Goal: Task Accomplishment & Management: Complete application form

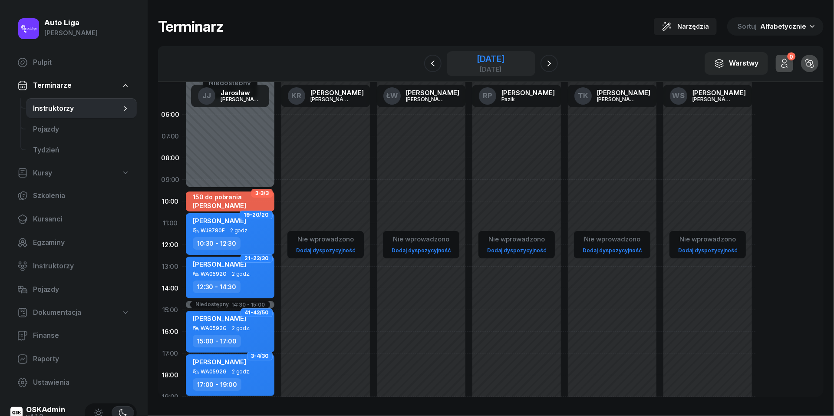
scroll to position [82, 0]
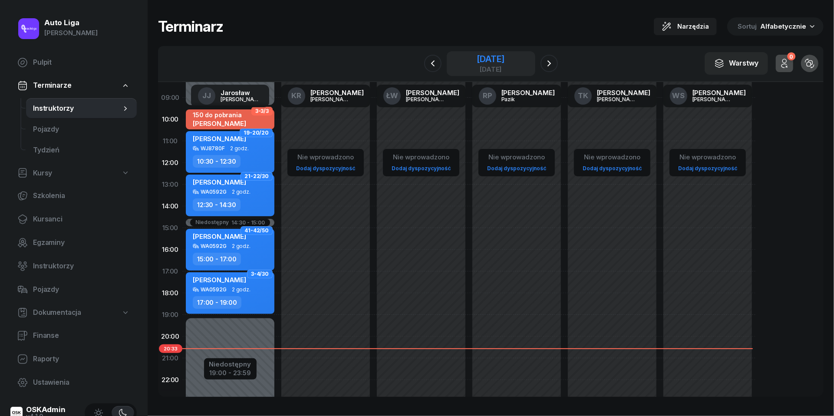
click at [494, 60] on div "[DATE]" at bounding box center [491, 59] width 28 height 9
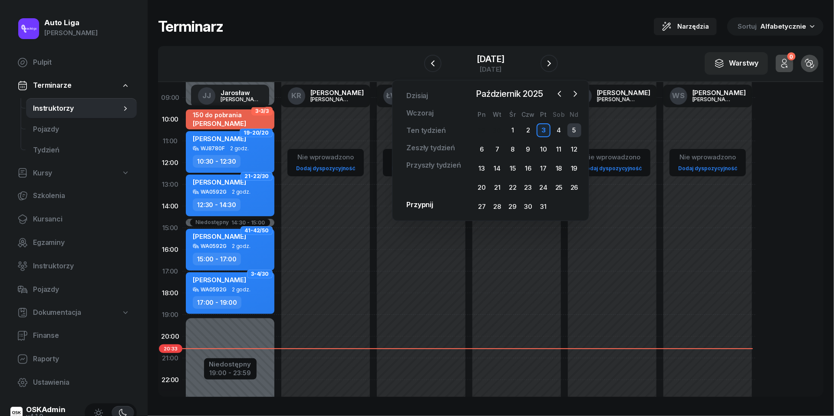
click at [576, 130] on div "5" at bounding box center [575, 130] width 14 height 14
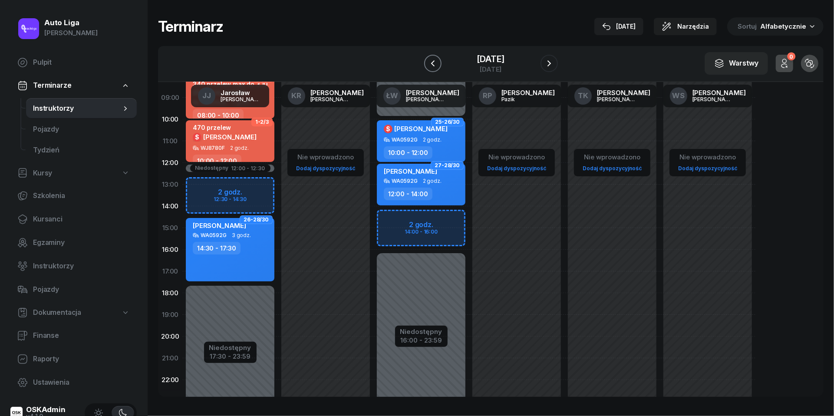
click at [429, 59] on icon "button" at bounding box center [433, 63] width 10 height 10
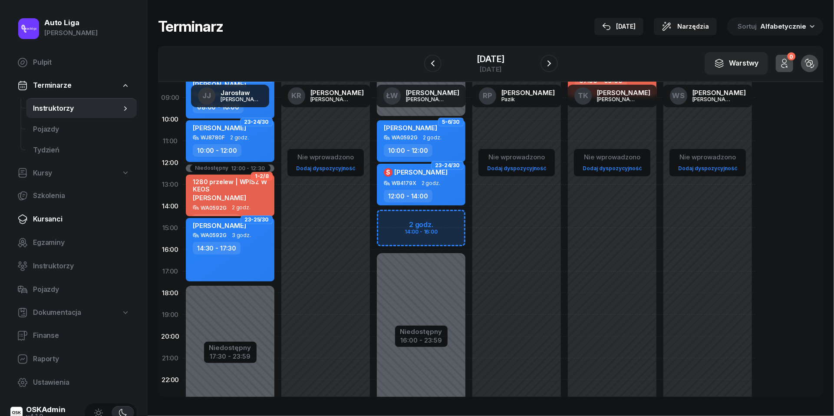
click at [45, 219] on span "Kursanci" at bounding box center [81, 219] width 97 height 11
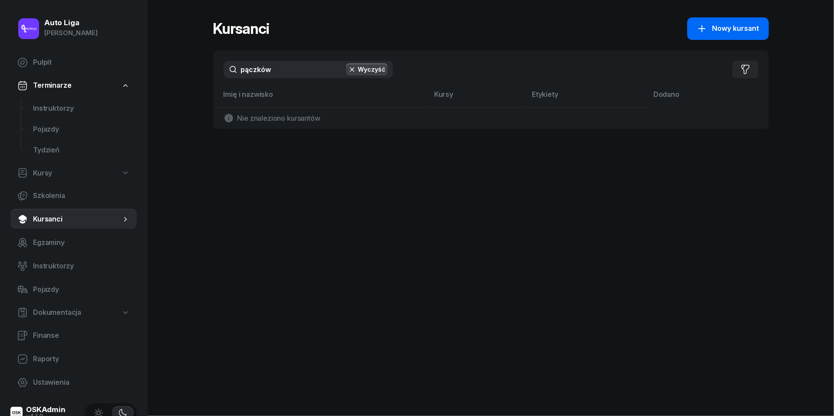
click at [728, 22] on button "Nowy kursant" at bounding box center [728, 28] width 82 height 23
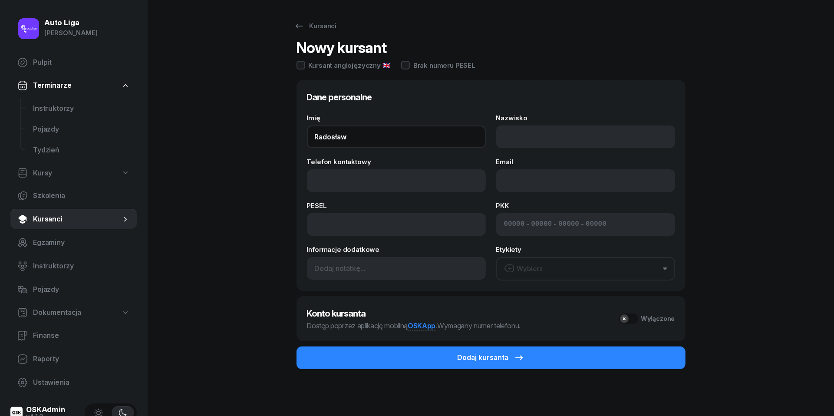
type input "Radosław"
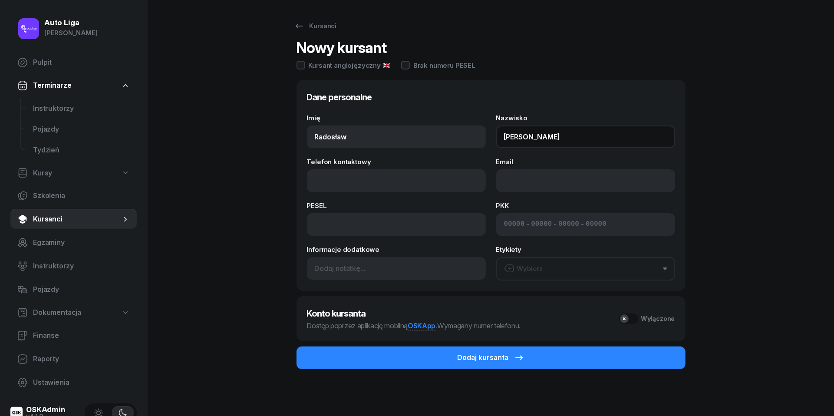
type input "[PERSON_NAME]"
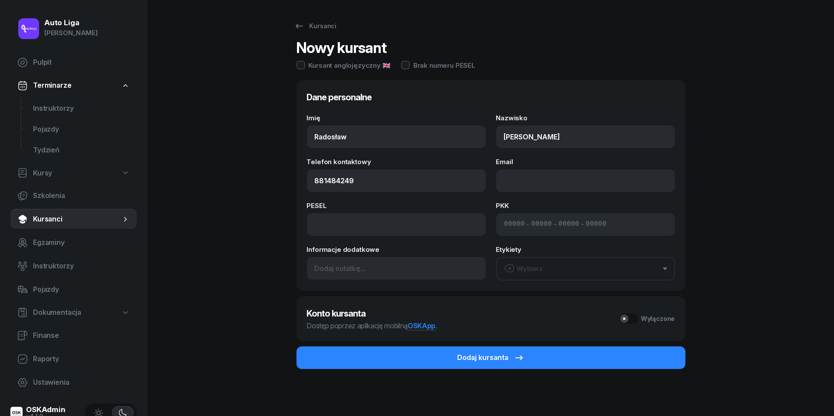
type input "881 484 249"
click at [614, 268] on button "Wybierz" at bounding box center [585, 268] width 179 height 23
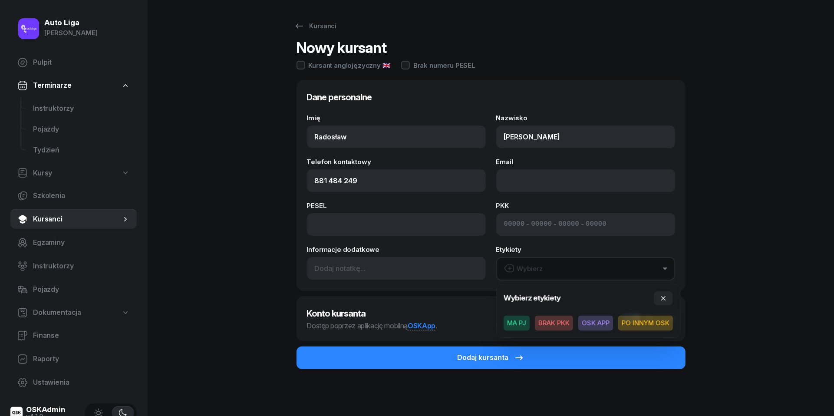
click at [518, 324] on span "MA PJ" at bounding box center [517, 323] width 26 height 15
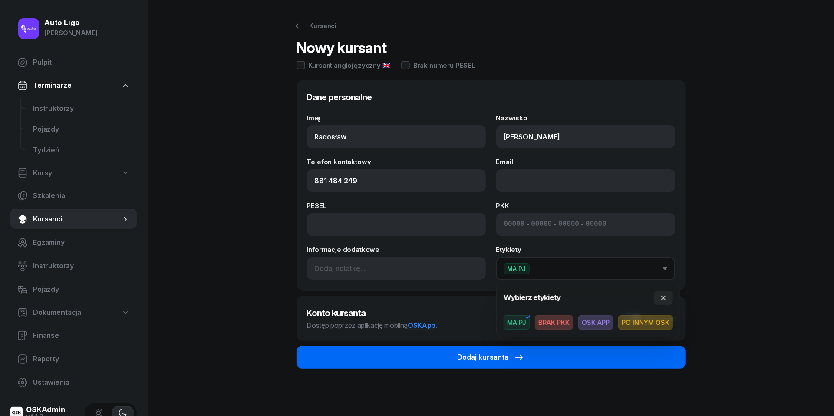
click at [480, 358] on div "Dodaj kursanta" at bounding box center [491, 357] width 67 height 11
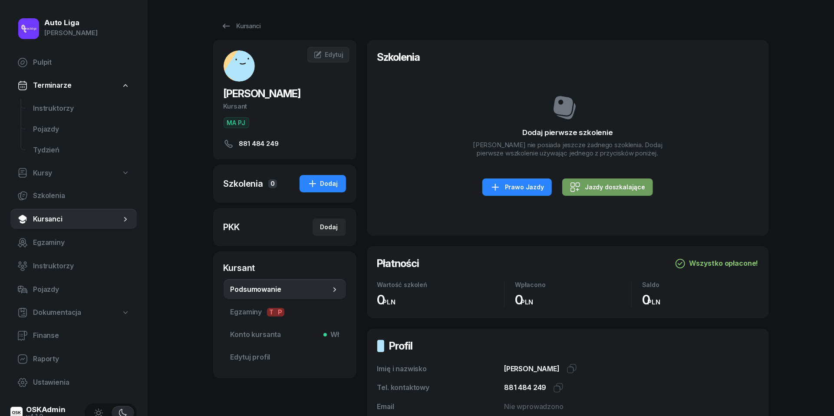
click at [621, 192] on div "Jazdy doszkalające" at bounding box center [607, 187] width 75 height 10
select select "B"
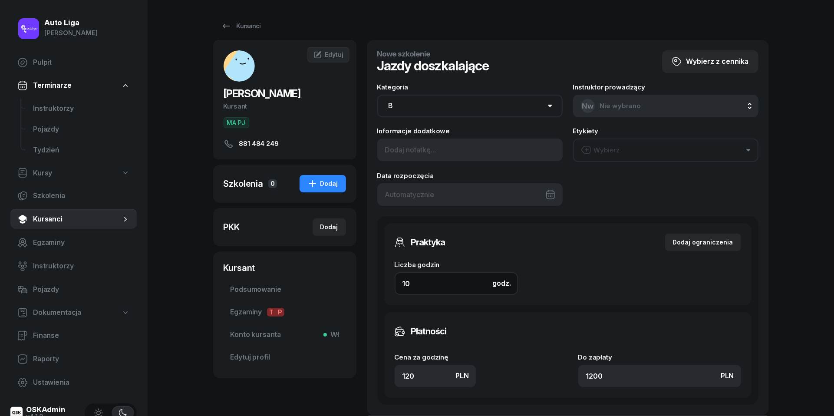
click at [421, 284] on input "10" at bounding box center [456, 283] width 123 height 23
type input "2"
type input "240"
type input "2"
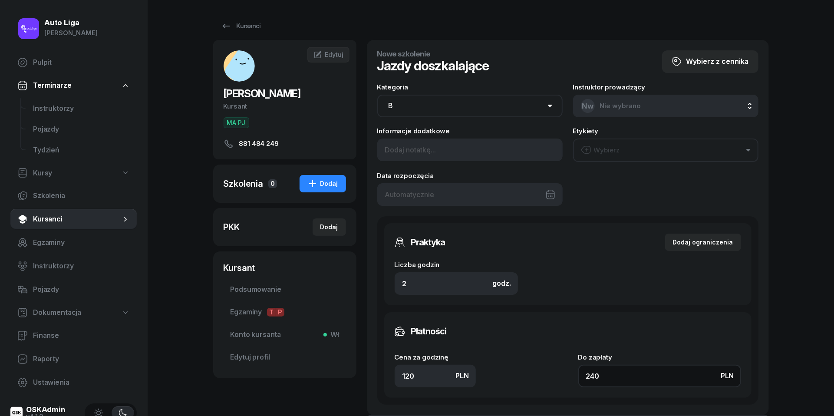
click at [636, 373] on input "240" at bounding box center [659, 376] width 163 height 23
type input "2"
type input "4"
type input "20"
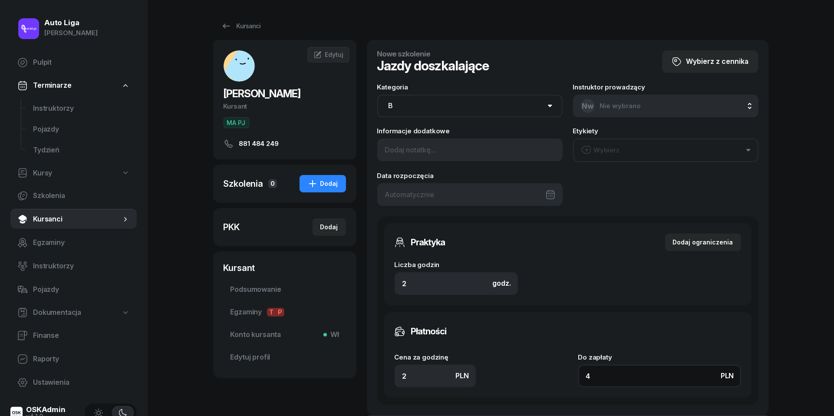
type input "40"
type input "200"
type input "400"
click at [645, 155] on button "Wybierz" at bounding box center [665, 150] width 185 height 23
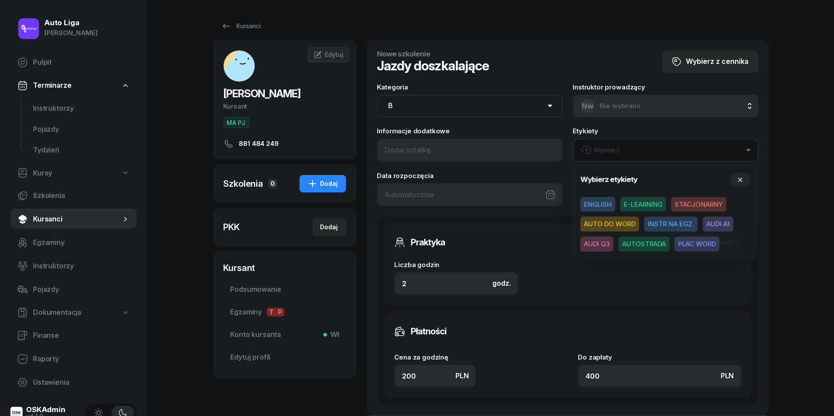
click at [597, 249] on span "AUDI Q3" at bounding box center [597, 244] width 33 height 15
click at [741, 175] on icon "button" at bounding box center [740, 178] width 7 height 7
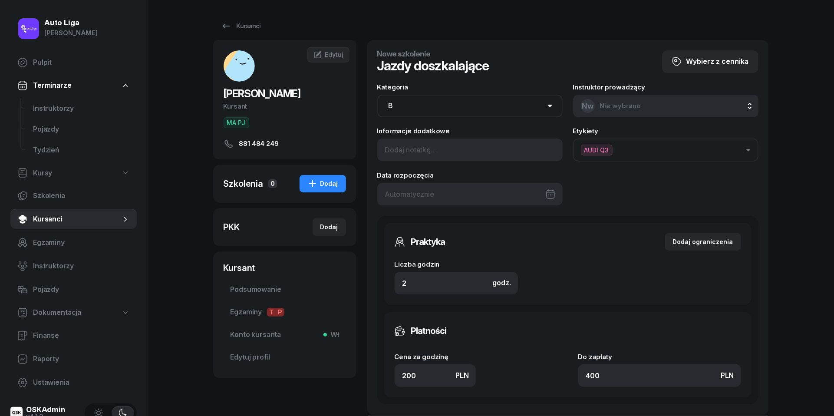
click at [443, 197] on div at bounding box center [469, 194] width 185 height 23
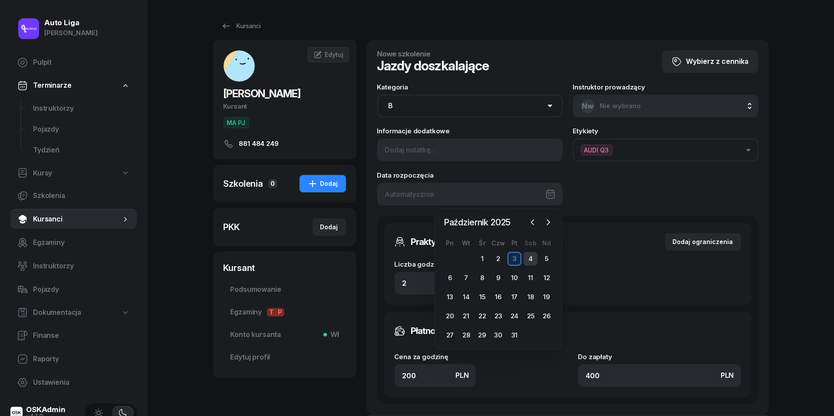
click at [532, 256] on div "4" at bounding box center [531, 259] width 14 height 14
type input "[DATE]"
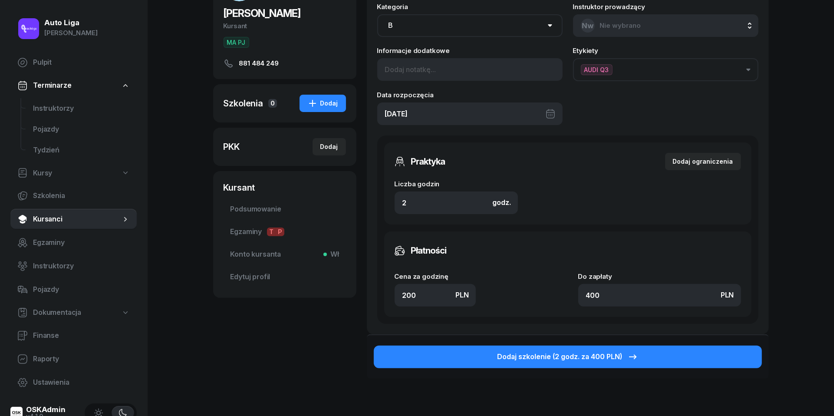
scroll to position [92, 0]
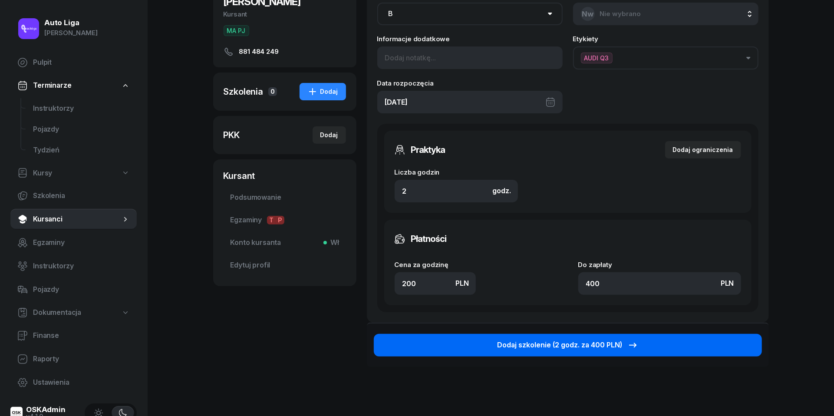
click at [561, 341] on div "Dodaj szkolenie (2 godz. za 400 PLN)" at bounding box center [568, 345] width 141 height 11
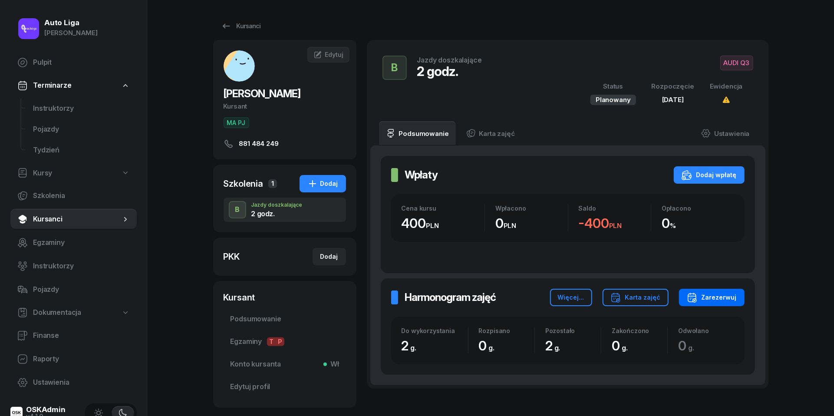
click at [717, 299] on div "Zarezerwuj" at bounding box center [712, 297] width 50 height 10
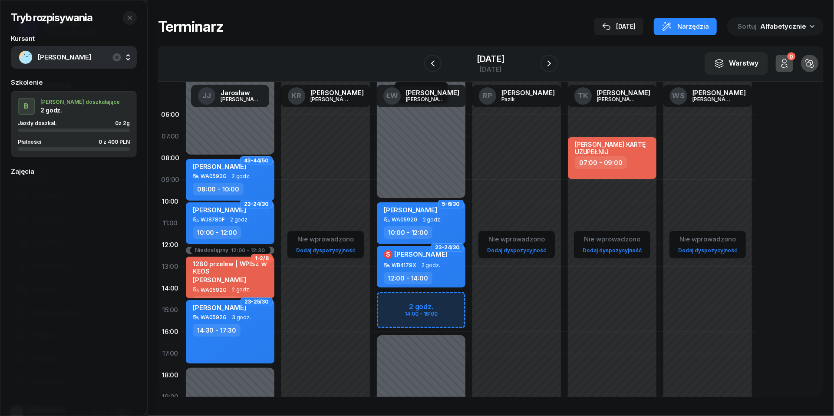
click at [391, 307] on div "Niedostępny 00:00 - 10:00 Niedostępny 16:00 - 23:59 2 godz. 14:00 - 16:00 5-6/3…" at bounding box center [421, 310] width 96 height 413
select select "14"
select select "16"
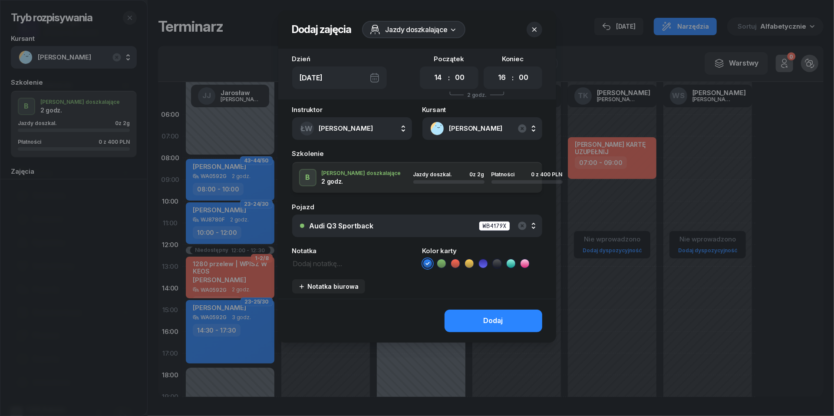
click at [329, 264] on textarea at bounding box center [352, 263] width 120 height 11
type textarea "400 do pobrania"
click at [456, 265] on icon at bounding box center [455, 263] width 9 height 9
click at [515, 324] on button "Dodaj" at bounding box center [494, 321] width 98 height 23
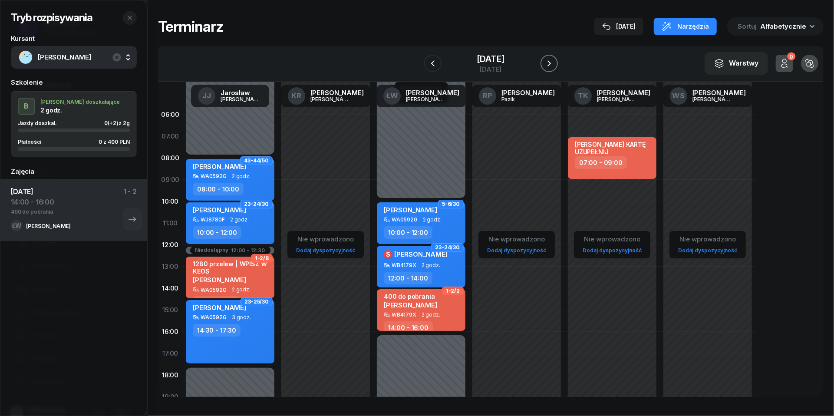
click at [555, 64] on icon "button" at bounding box center [549, 63] width 10 height 10
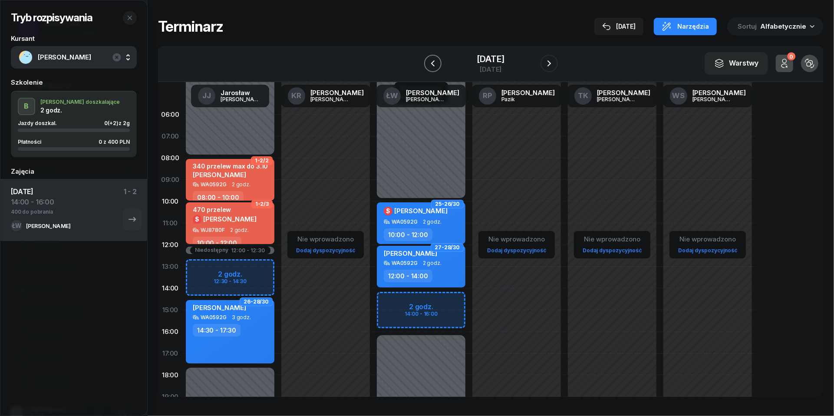
click at [428, 62] on icon "button" at bounding box center [433, 63] width 10 height 10
